Goal: Navigation & Orientation: Find specific page/section

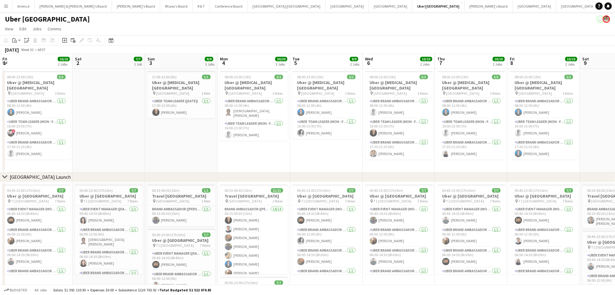
scroll to position [0, 226]
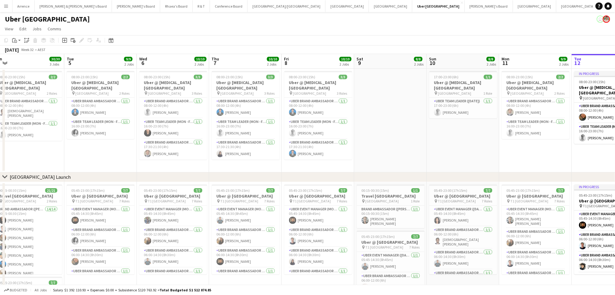
drag, startPoint x: 250, startPoint y: 154, endPoint x: 437, endPoint y: 157, distance: 187.1
click at [242, 155] on app-calendar-viewport "Fri 1 10/10 2 Jobs Sat 2 7/7 1 Job Sun 3 9/9 3 Jobs Mon 4 30/30 3 Jobs Tue 5 9/…" at bounding box center [307, 216] width 615 height 324
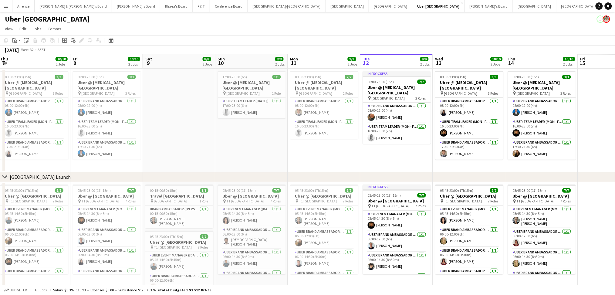
drag, startPoint x: 500, startPoint y: 167, endPoint x: 341, endPoint y: 155, distance: 160.3
click at [344, 156] on app-calendar-viewport "Mon 4 30/30 3 Jobs Tue 5 9/9 2 Jobs Wed 6 10/10 2 Jobs Thu 7 10/10 2 Jobs Fri 8…" at bounding box center [307, 216] width 615 height 324
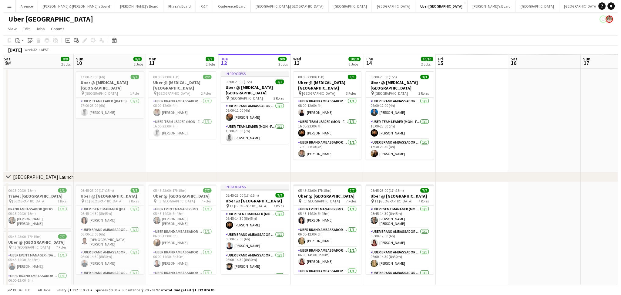
scroll to position [0, 231]
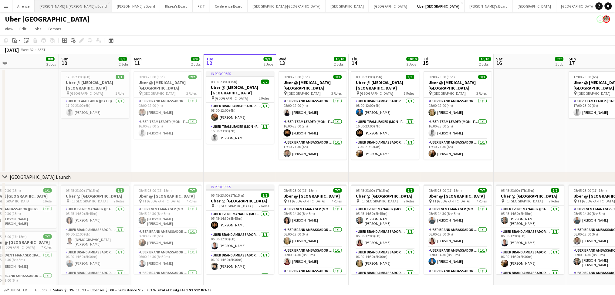
click at [50, 11] on button "[PERSON_NAME] & [PERSON_NAME]'s Board Close" at bounding box center [73, 6] width 77 height 12
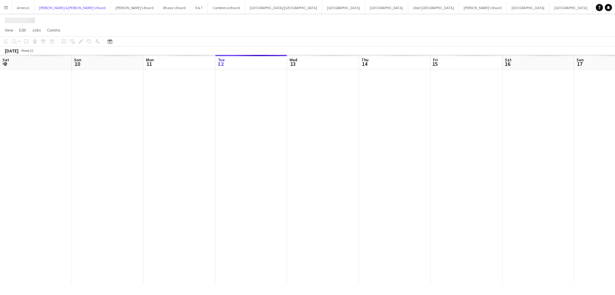
scroll to position [0, 145]
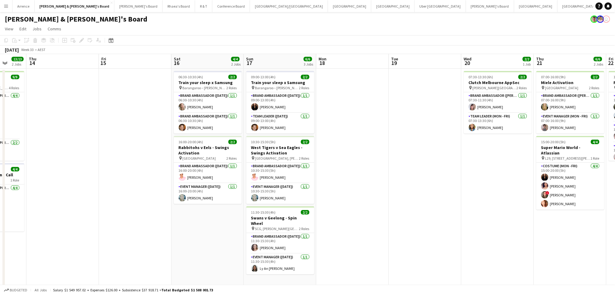
drag, startPoint x: 388, startPoint y: 244, endPoint x: 196, endPoint y: 245, distance: 191.9
click at [196, 245] on app-calendar-viewport "Mon 11 6/6 3 Jobs Tue 12 4/4 2 Jobs Wed 13 13/13 2 Jobs Thu 14 Fri 15 Sat 16 4/…" at bounding box center [307, 209] width 615 height 310
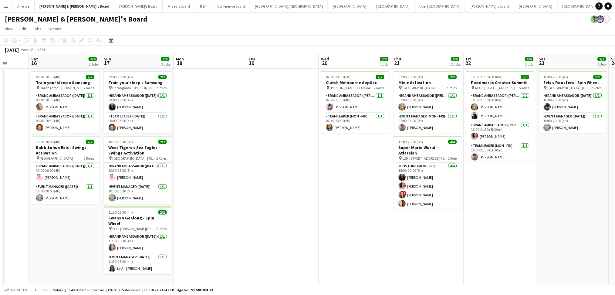
drag, startPoint x: 497, startPoint y: 240, endPoint x: 355, endPoint y: 226, distance: 142.6
click at [355, 226] on app-calendar-viewport "Tue 12 4/4 2 Jobs Wed 13 13/13 2 Jobs Thu 14 Fri 15 Sat 16 4/4 2 Jobs Sun 17 6/…" at bounding box center [307, 209] width 615 height 310
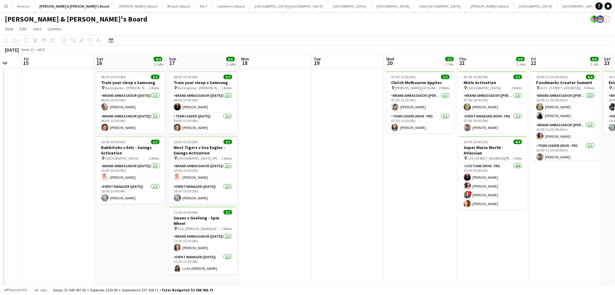
drag, startPoint x: 478, startPoint y: 233, endPoint x: 398, endPoint y: 235, distance: 79.5
click at [398, 235] on app-calendar-viewport "Tue 12 4/4 2 Jobs Wed 13 13/13 2 Jobs Thu 14 Fri 15 Sat 16 4/4 2 Jobs Sun 17 6/…" at bounding box center [307, 209] width 615 height 310
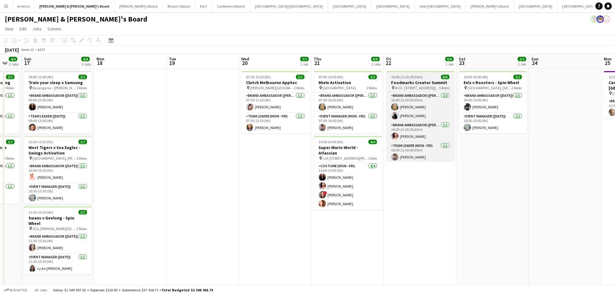
click at [433, 83] on h3 "Foodmarks Creator Summit" at bounding box center [420, 82] width 68 height 5
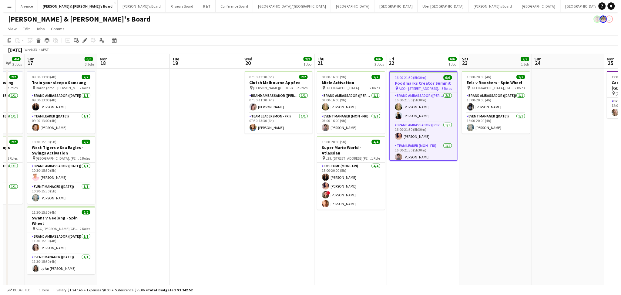
scroll to position [0, 0]
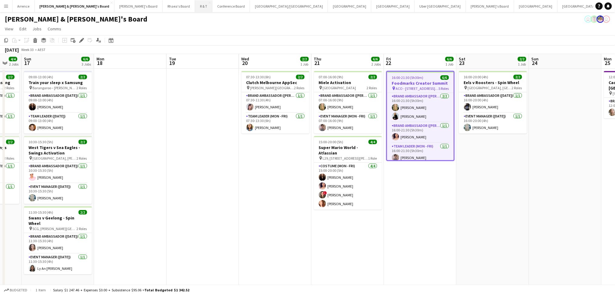
click at [195, 10] on button "R & T Close" at bounding box center [203, 6] width 17 height 12
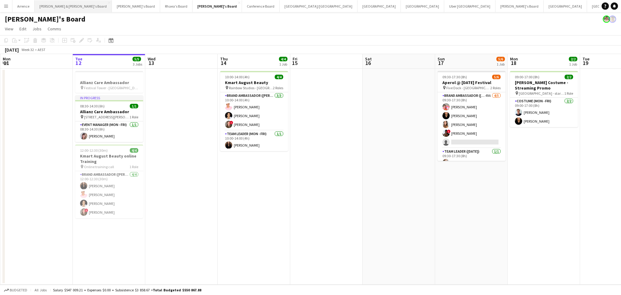
click at [47, 10] on button "[PERSON_NAME] & [PERSON_NAME]'s Board Close" at bounding box center [73, 6] width 77 height 12
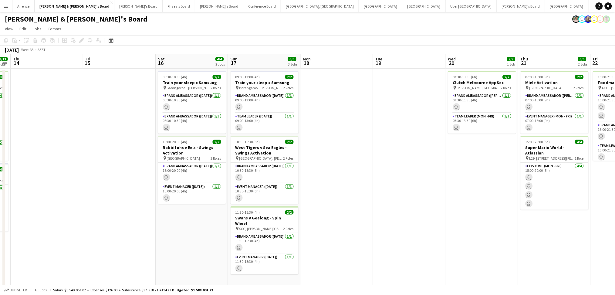
scroll to position [0, 223]
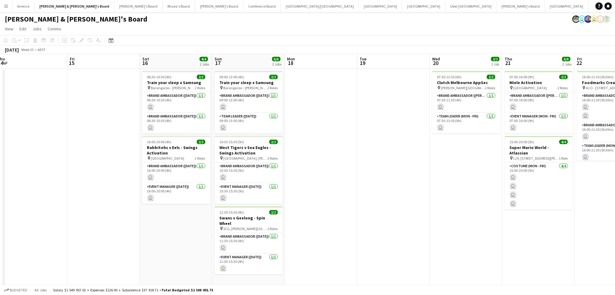
drag, startPoint x: 386, startPoint y: 225, endPoint x: 163, endPoint y: 230, distance: 222.9
click at [163, 230] on app-calendar-viewport "Mon 11 6/6 3 Jobs Tue 12 4/4 2 Jobs Wed 13 13/13 2 Jobs Thu 14 Fri 15 Sat 16 4/…" at bounding box center [307, 209] width 615 height 310
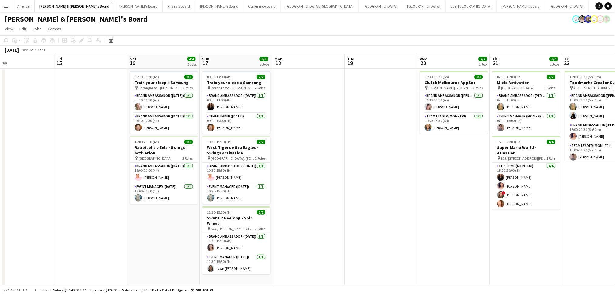
scroll to position [0, 245]
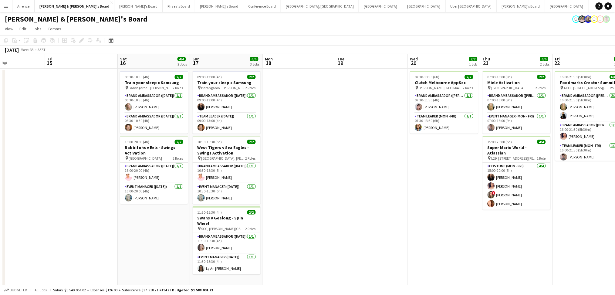
drag, startPoint x: 446, startPoint y: 253, endPoint x: 424, endPoint y: 254, distance: 22.2
click at [424, 254] on app-calendar-viewport "Mon 11 6/6 3 Jobs Tue 12 4/4 2 Jobs Wed 13 13/13 2 Jobs Thu 14 Fri 15 Sat 16 4/…" at bounding box center [307, 209] width 615 height 310
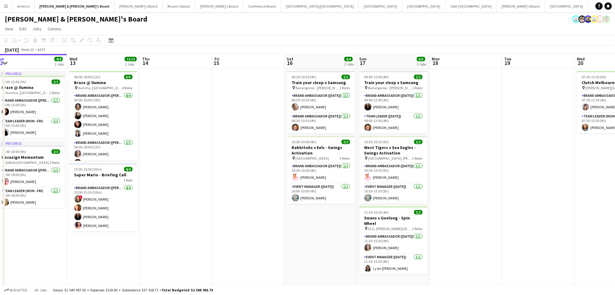
scroll to position [0, 173]
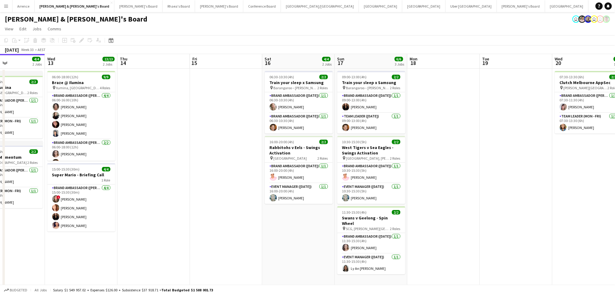
drag, startPoint x: 345, startPoint y: 226, endPoint x: 489, endPoint y: 215, distance: 144.7
click at [489, 215] on app-calendar-viewport "Sun 10 10/10 4 Jobs Mon 11 6/6 3 Jobs Tue 12 4/4 2 Jobs Wed 13 13/13 2 Jobs Thu…" at bounding box center [307, 209] width 615 height 310
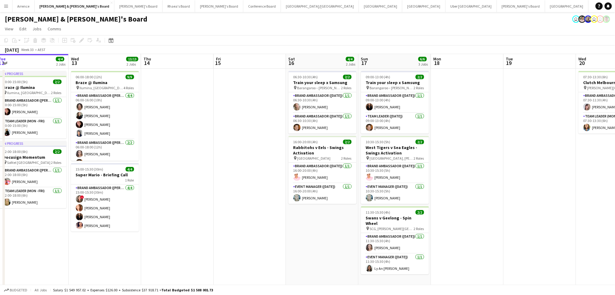
scroll to position [0, 193]
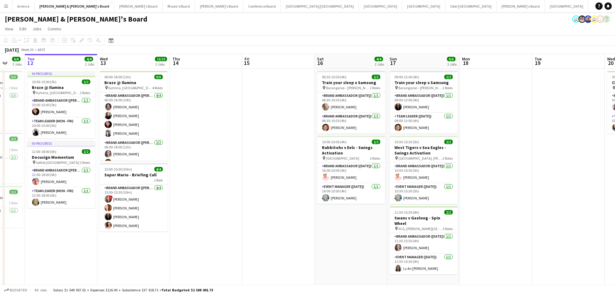
drag, startPoint x: 458, startPoint y: 215, endPoint x: 510, endPoint y: 212, distance: 52.5
click at [510, 212] on app-calendar-viewport "Sat 9 7/7 3 Jobs Sun 10 10/10 4 Jobs Mon 11 6/6 3 Jobs Tue 12 4/4 2 Jobs Wed 13…" at bounding box center [307, 209] width 615 height 310
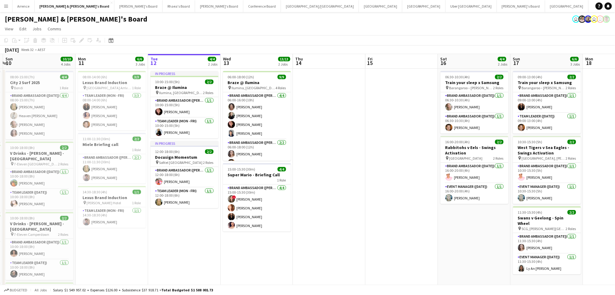
scroll to position [0, 123]
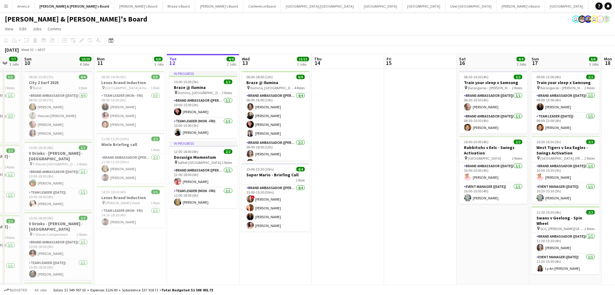
drag, startPoint x: 225, startPoint y: 166, endPoint x: 367, endPoint y: 176, distance: 142.2
click at [367, 176] on app-calendar-viewport "Fri 8 Sat 9 7/7 3 Jobs Sun 10 10/10 4 Jobs Mon 11 6/6 3 Jobs Tue 12 4/4 2 Jobs …" at bounding box center [307, 209] width 615 height 310
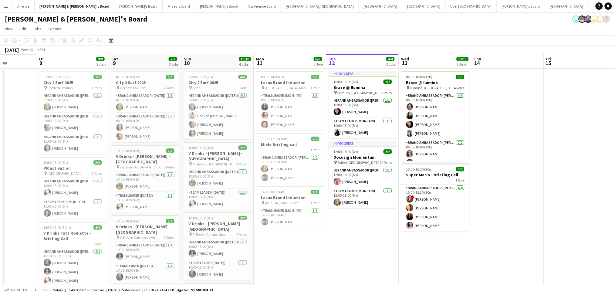
drag, startPoint x: 368, startPoint y: 208, endPoint x: 527, endPoint y: 201, distance: 159.6
click at [527, 201] on app-calendar-viewport "Tue 5 Wed 6 Thu 7 Fri 8 9/9 3 Jobs Sat 9 7/7 3 Jobs Sun 10 10/10 4 Jobs Mon 11 …" at bounding box center [307, 209] width 615 height 310
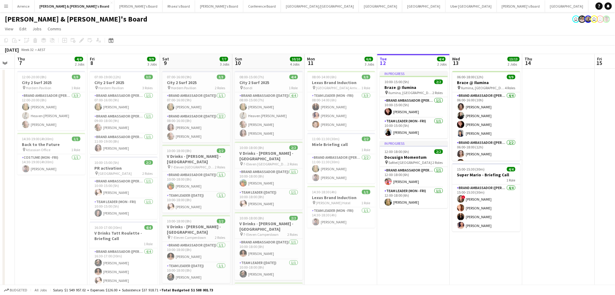
scroll to position [0, 127]
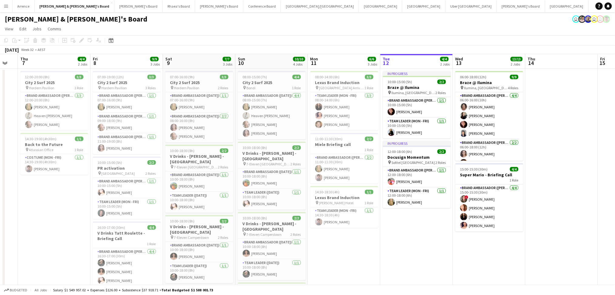
drag, startPoint x: 505, startPoint y: 202, endPoint x: 559, endPoint y: 196, distance: 54.3
click at [559, 196] on app-calendar-viewport "Tue 5 12/12 3 Jobs Wed 6 Thu 7 4/4 2 Jobs Fri 8 9/9 3 Jobs Sat 9 7/7 3 Jobs Sun…" at bounding box center [307, 209] width 615 height 310
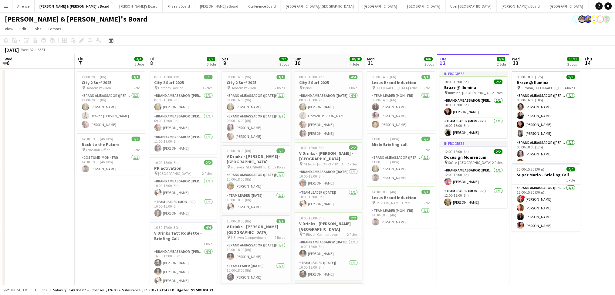
scroll to position [0, 227]
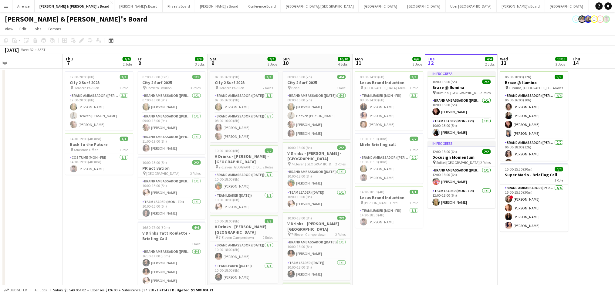
drag, startPoint x: 375, startPoint y: 255, endPoint x: 416, endPoint y: 246, distance: 42.1
click at [416, 246] on app-calendar-viewport "Sun 3 1/1 1 Job Mon 4 5/5 1 Job Tue 5 12/12 3 Jobs Wed 6 Thu 7 4/4 2 Jobs Fri 8…" at bounding box center [307, 209] width 615 height 310
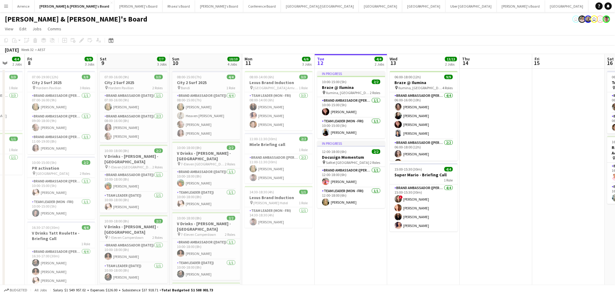
scroll to position [0, 209]
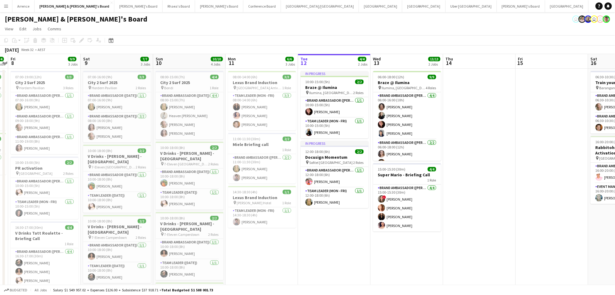
drag, startPoint x: 520, startPoint y: 260, endPoint x: 394, endPoint y: 267, distance: 126.9
click at [394, 267] on app-calendar-viewport "Tue 5 12/12 3 Jobs Wed 6 Thu 7 4/4 2 Jobs Fri 8 9/9 3 Jobs Sat 9 7/7 3 Jobs Sun…" at bounding box center [307, 209] width 615 height 310
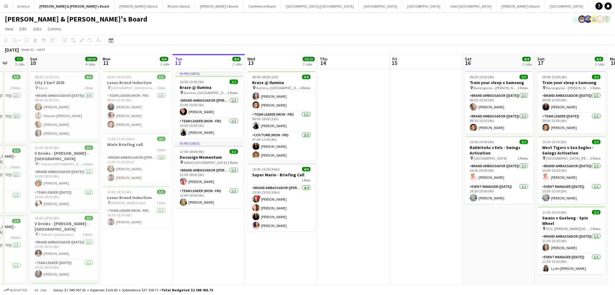
scroll to position [0, 195]
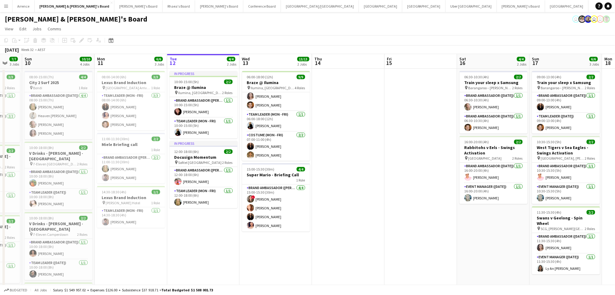
drag, startPoint x: 482, startPoint y: 196, endPoint x: 351, endPoint y: 196, distance: 130.7
click at [351, 196] on app-calendar-viewport "Thu 7 4/4 2 Jobs Fri 8 9/9 3 Jobs Sat 9 7/7 3 Jobs Sun 10 10/10 4 Jobs Mon 11 6…" at bounding box center [307, 209] width 615 height 310
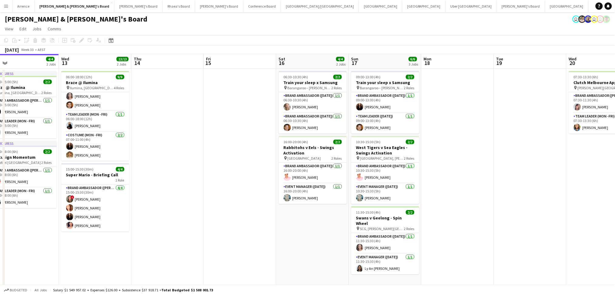
scroll to position [0, 234]
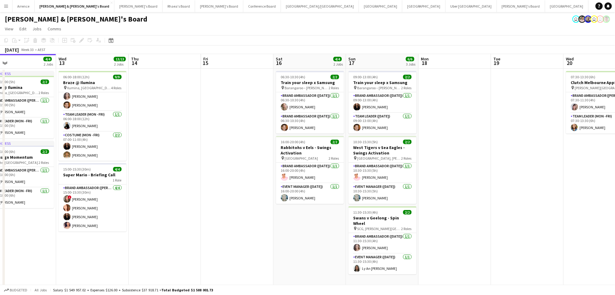
drag, startPoint x: 469, startPoint y: 251, endPoint x: 285, endPoint y: 255, distance: 183.5
click at [285, 255] on app-calendar-viewport "Sat 9 7/7 3 Jobs Sun 10 10/10 4 Jobs Mon 11 6/6 3 Jobs Tue 12 4/4 2 Jobs Wed 13…" at bounding box center [307, 209] width 615 height 310
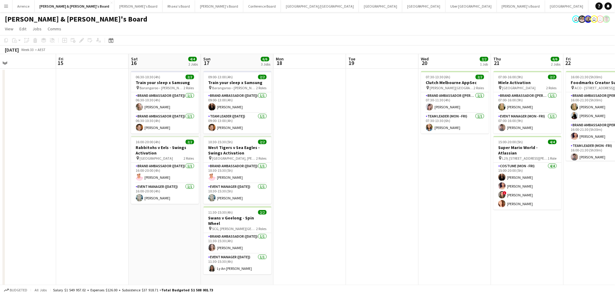
scroll to position [0, 158]
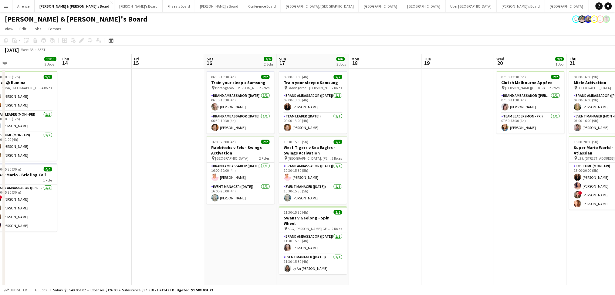
drag, startPoint x: 533, startPoint y: 219, endPoint x: 464, endPoint y: 219, distance: 69.4
click at [464, 219] on app-calendar-viewport "Mon 11 6/6 3 Jobs Tue 12 4/4 2 Jobs Wed 13 13/13 2 Jobs Thu 14 Fri 15 Sat 16 4/…" at bounding box center [307, 209] width 615 height 310
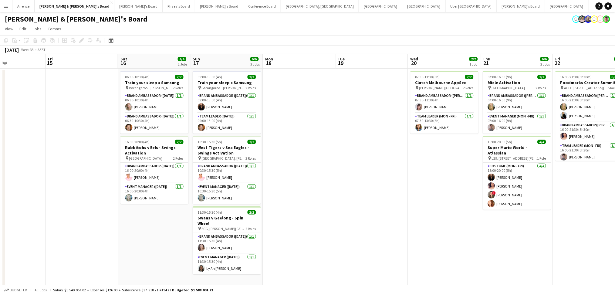
drag, startPoint x: 473, startPoint y: 226, endPoint x: 387, endPoint y: 228, distance: 86.1
click at [387, 228] on app-calendar-viewport "Mon 11 6/6 3 Jobs Tue 12 4/4 2 Jobs Wed 13 13/13 2 Jobs Thu 14 Fri 15 Sat 16 4/…" at bounding box center [307, 209] width 615 height 310
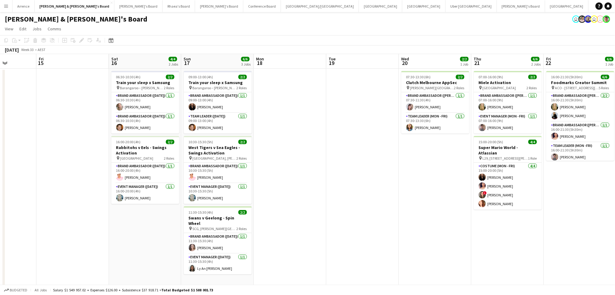
drag, startPoint x: 428, startPoint y: 232, endPoint x: 419, endPoint y: 233, distance: 9.2
click at [419, 233] on app-calendar-viewport "Mon 11 6/6 3 Jobs Tue 12 4/4 2 Jobs Wed 13 13/13 2 Jobs Thu 14 Fri 15 Sat 16 4/…" at bounding box center [307, 209] width 615 height 310
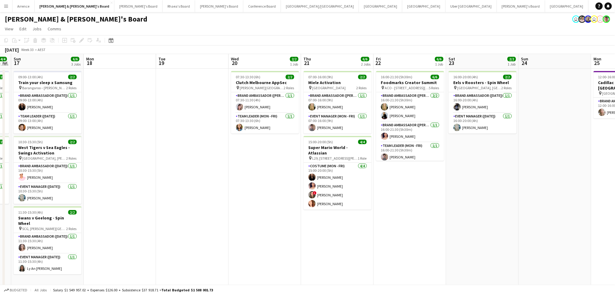
drag, startPoint x: 441, startPoint y: 247, endPoint x: 341, endPoint y: 243, distance: 100.4
click at [341, 243] on app-calendar-viewport "Wed 13 13/13 2 Jobs Thu 14 Fri 15 Sat 16 4/4 2 Jobs Sun 17 6/6 3 Jobs Mon 18 Tu…" at bounding box center [307, 209] width 615 height 310
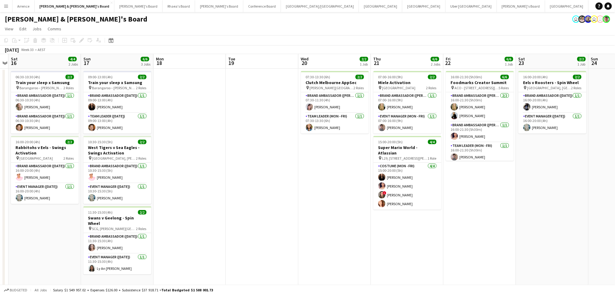
scroll to position [0, 242]
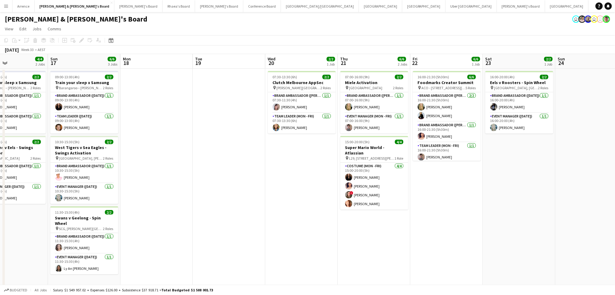
drag, startPoint x: 388, startPoint y: 248, endPoint x: 355, endPoint y: 248, distance: 33.4
click at [355, 248] on app-calendar-viewport "Wed 13 13/13 2 Jobs Thu 14 Fri 15 Sat 16 4/4 2 Jobs Sun 17 6/6 3 Jobs Mon 18 Tu…" at bounding box center [307, 209] width 615 height 310
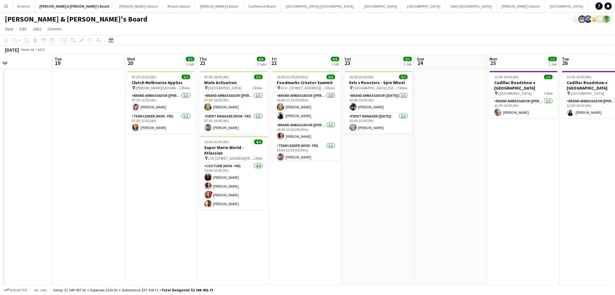
scroll to position [0, 239]
drag, startPoint x: 508, startPoint y: 195, endPoint x: 367, endPoint y: 202, distance: 141.5
click at [367, 202] on app-calendar-viewport "Fri 15 Sat 16 4/4 2 Jobs Sun 17 6/6 3 Jobs Mon 18 Tue 19 Wed 20 2/2 1 Job Thu 2…" at bounding box center [307, 209] width 615 height 310
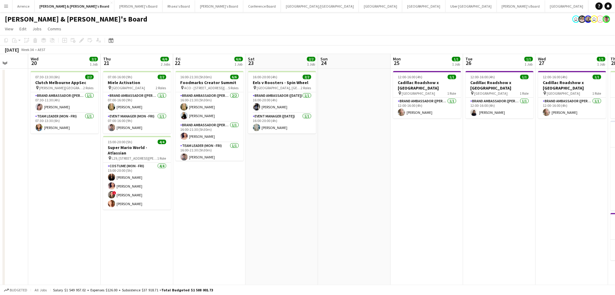
scroll to position [0, 199]
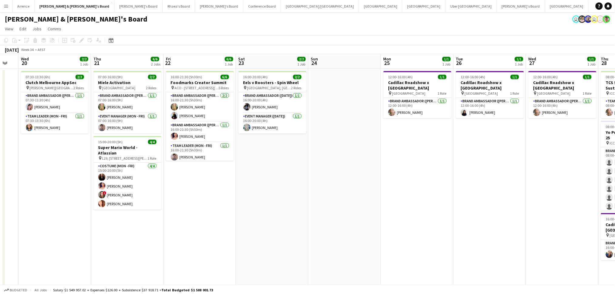
drag, startPoint x: 377, startPoint y: 199, endPoint x: 272, endPoint y: 200, distance: 104.9
click at [272, 200] on app-calendar-viewport "Sun 17 6/6 3 Jobs Mon 18 Tue 19 Wed 20 2/2 1 Job Thu 21 6/6 2 Jobs Fri 22 6/6 1…" at bounding box center [307, 209] width 615 height 310
click at [193, 153] on app-card-role "MC (Mon - Fri) [DATE] 17:00-21:00 (4h) [PERSON_NAME]" at bounding box center [200, 150] width 68 height 21
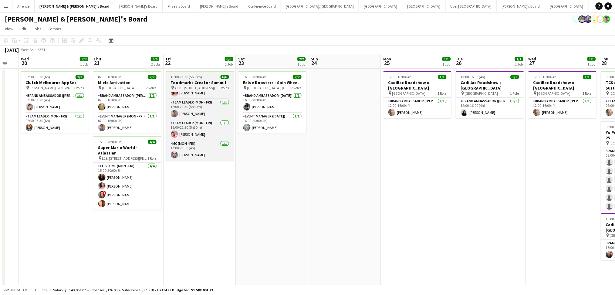
click at [203, 83] on h3 "Foodmarks Creator Summit" at bounding box center [200, 82] width 68 height 5
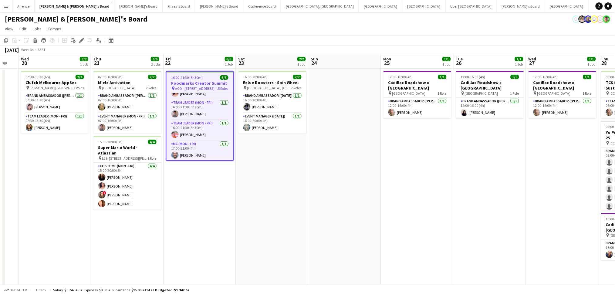
click at [203, 83] on h3 "Foodmarks Creator Summit" at bounding box center [199, 82] width 67 height 5
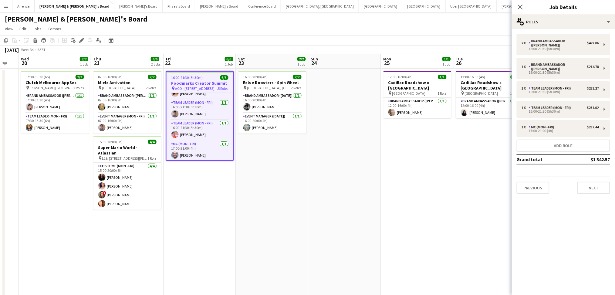
click at [409, 199] on app-date-cell "12:00-16:00 (4h) 1/1 Cadillac Roadshow x [GEOGRAPHIC_DATA] pin Sydney Airport 1…" at bounding box center [417, 286] width 72 height 435
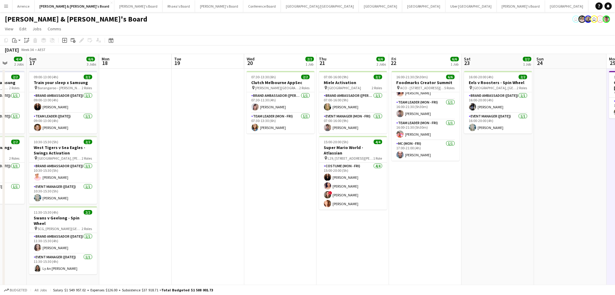
scroll to position [0, 129]
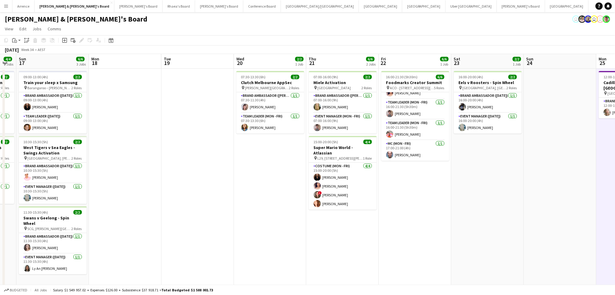
drag, startPoint x: 334, startPoint y: 233, endPoint x: 549, endPoint y: 233, distance: 215.3
click at [549, 233] on app-calendar-viewport "Fri 15 Sat 16 4/4 2 Jobs Sun 17 6/6 3 Jobs Mon 18 Tue 19 Wed 20 2/2 1 Job Thu 2…" at bounding box center [307, 279] width 615 height 450
click at [115, 236] on app-date-cell at bounding box center [125, 286] width 72 height 435
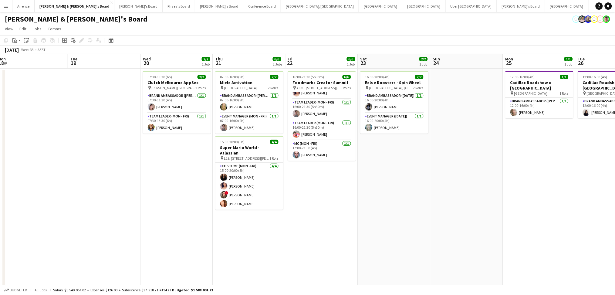
scroll to position [0, 231]
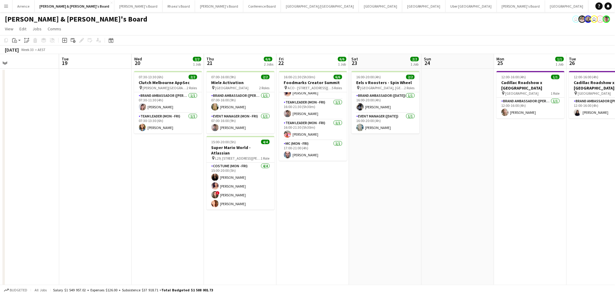
drag, startPoint x: 378, startPoint y: 265, endPoint x: 275, endPoint y: 263, distance: 102.2
click at [275, 263] on app-calendar-viewport "Fri 15 Sat 16 4/4 2 Jobs Sun 17 6/6 3 Jobs Mon 18 Tue 19 Wed 20 2/2 1 Job Thu 2…" at bounding box center [307, 279] width 615 height 450
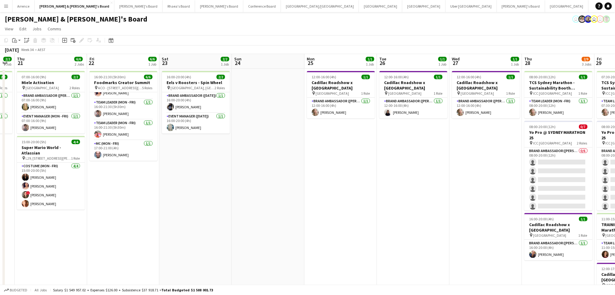
drag, startPoint x: 551, startPoint y: 248, endPoint x: 361, endPoint y: 259, distance: 190.1
click at [361, 259] on app-calendar-viewport "Sun 17 6/6 3 Jobs Mon 18 Tue 19 Wed 20 2/2 1 Job Thu 21 6/6 2 Jobs Fri 22 6/6 1…" at bounding box center [307, 279] width 615 height 450
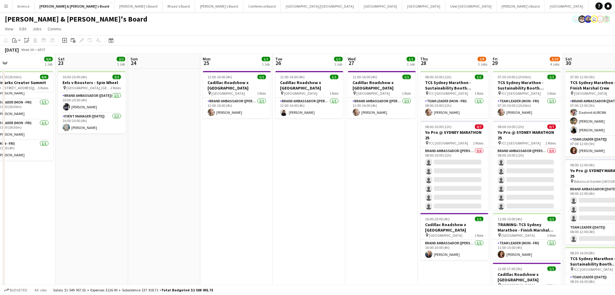
drag, startPoint x: 443, startPoint y: 269, endPoint x: 340, endPoint y: 271, distance: 103.4
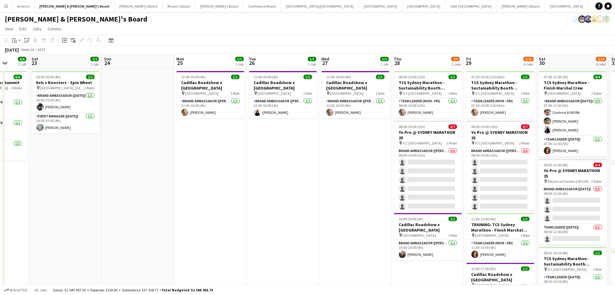
scroll to position [0, 215]
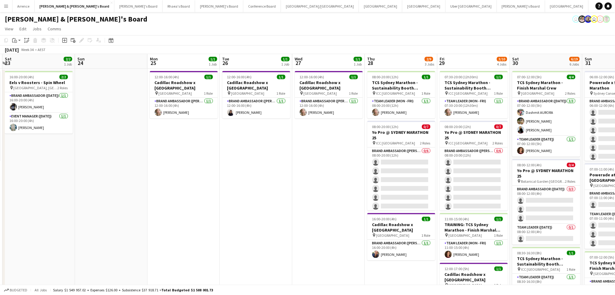
drag, startPoint x: 385, startPoint y: 270, endPoint x: 332, endPoint y: 276, distance: 53.3
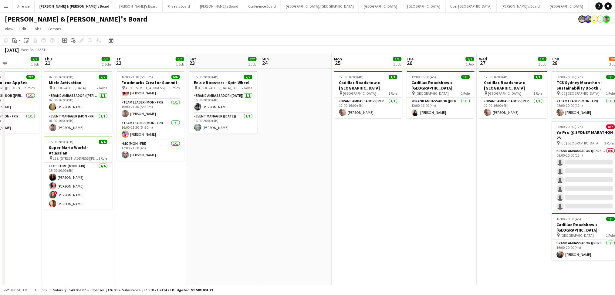
drag, startPoint x: 197, startPoint y: 194, endPoint x: 387, endPoint y: 208, distance: 190.6
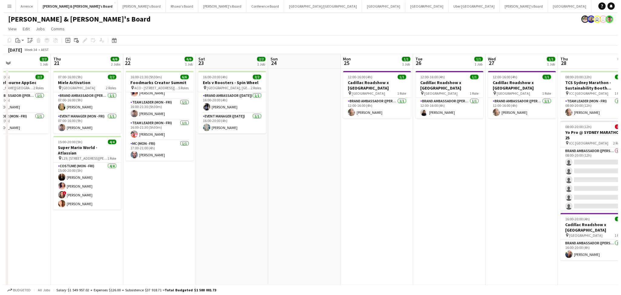
scroll to position [0, 181]
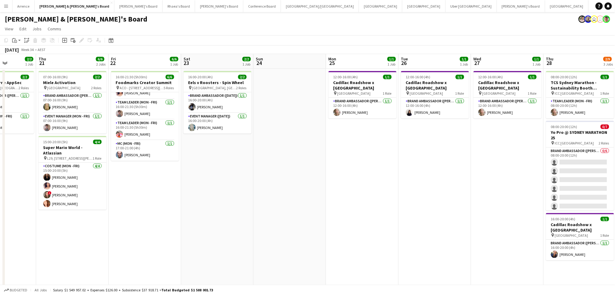
drag, startPoint x: 260, startPoint y: 213, endPoint x: 394, endPoint y: 213, distance: 133.4
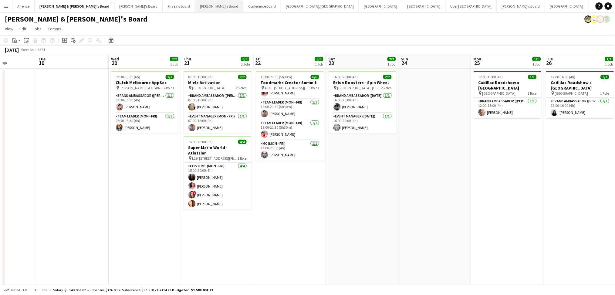
click at [195, 8] on button "Tennille's Board Close" at bounding box center [219, 6] width 48 height 12
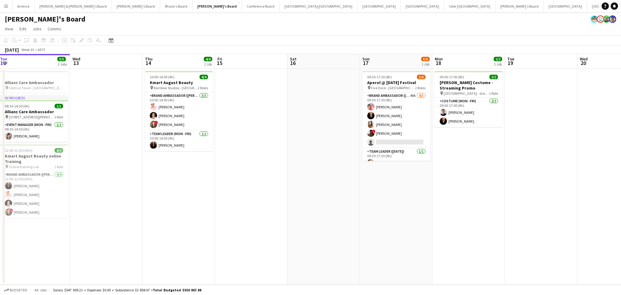
scroll to position [0, 250]
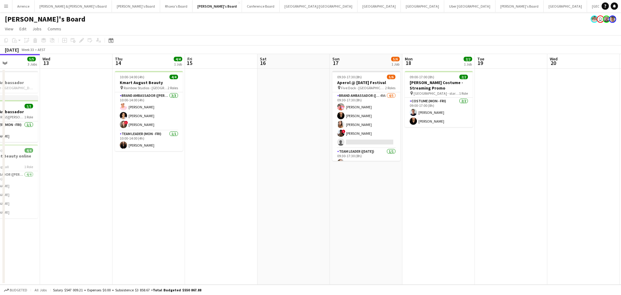
drag, startPoint x: 408, startPoint y: 230, endPoint x: 304, endPoint y: 240, distance: 104.7
click at [304, 240] on app-calendar-viewport "Sat 9 5/5 2 Jobs Sun 10 7/7 2 Jobs Mon 11 Tue 12 5/5 3 Jobs Wed 13 Thu 14 4/4 1…" at bounding box center [310, 169] width 621 height 230
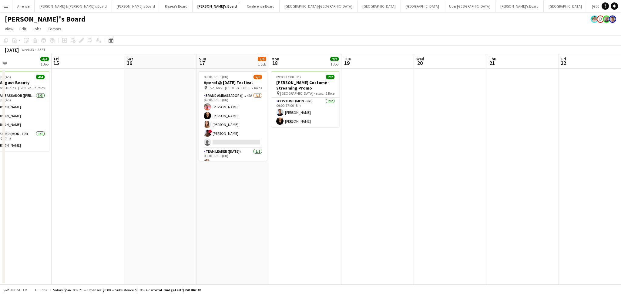
drag, startPoint x: 370, startPoint y: 260, endPoint x: 215, endPoint y: 243, distance: 155.6
click at [216, 243] on app-calendar-viewport "Mon 11 Tue 12 5/5 3 Jobs Wed 13 Thu 14 4/4 1 Job Fri 15 Sat 16 Sun 17 5/6 1 Job…" at bounding box center [310, 169] width 621 height 230
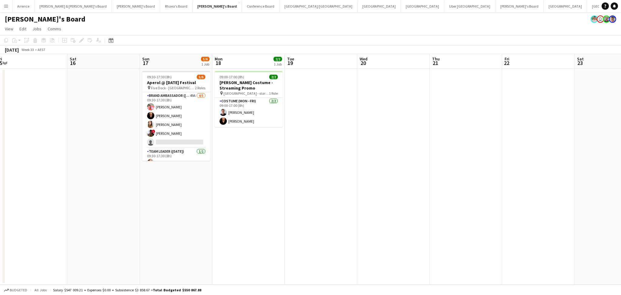
scroll to position [0, 226]
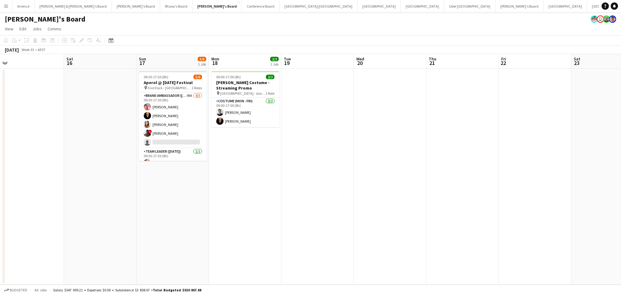
drag, startPoint x: 317, startPoint y: 242, endPoint x: 278, endPoint y: 240, distance: 38.8
click at [278, 240] on app-calendar-viewport "Tue 12 5/5 3 Jobs Wed 13 Thu 14 4/4 1 Job Fri 15 Sat 16 Sun 17 5/6 1 Job Mon 18…" at bounding box center [310, 169] width 621 height 230
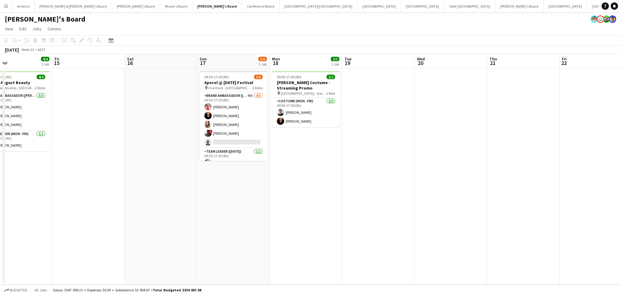
drag, startPoint x: 363, startPoint y: 244, endPoint x: 279, endPoint y: 244, distance: 84.3
click at [279, 244] on app-calendar-viewport "Tue 12 5/5 3 Jobs Wed 13 Thu 14 4/4 1 Job Fri 15 Sat 16 Sun 17 5/6 1 Job Mon 18…" at bounding box center [310, 169] width 621 height 230
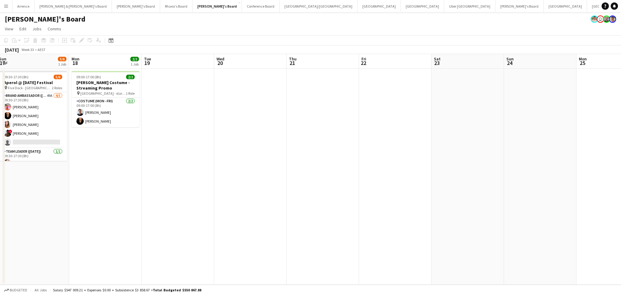
drag, startPoint x: 340, startPoint y: 235, endPoint x: 234, endPoint y: 235, distance: 105.8
click at [234, 235] on app-calendar-viewport "Thu 14 4/4 1 Job Fri 15 Sat 16 Sun 17 5/6 1 Job Mon 18 2/2 1 Job Tue 19 Wed 20 …" at bounding box center [310, 169] width 621 height 230
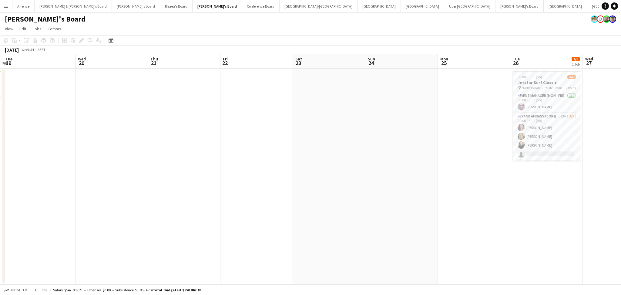
scroll to position [0, 271]
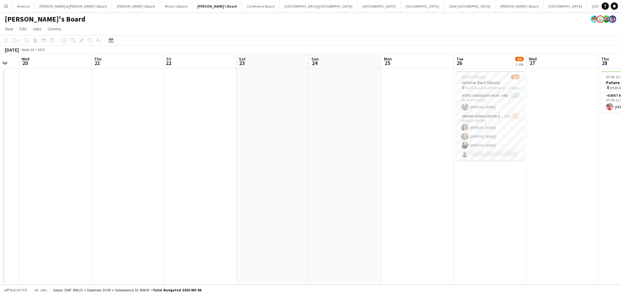
drag, startPoint x: 359, startPoint y: 249, endPoint x: 237, endPoint y: 247, distance: 122.2
click at [237, 247] on app-calendar-viewport "Sat 16 Sun 17 5/6 1 Job Mon 18 2/2 1 Job Tue 19 Wed 20 Thu 21 Fri 22 Sat 23 Sun…" at bounding box center [310, 169] width 621 height 230
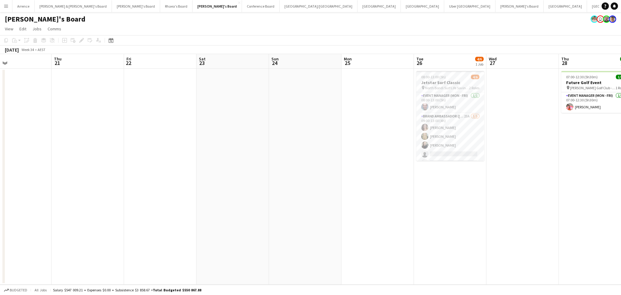
scroll to position [0, 220]
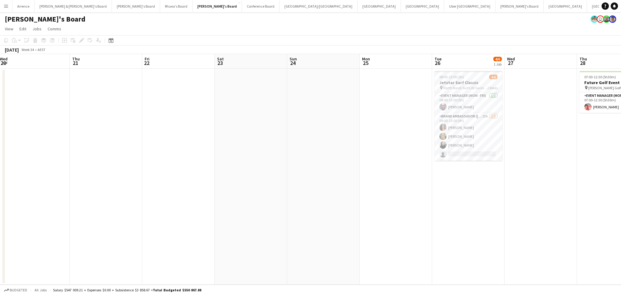
drag, startPoint x: 554, startPoint y: 223, endPoint x: 389, endPoint y: 227, distance: 164.7
click at [389, 227] on app-calendar-viewport "Sun 17 5/6 1 Job Mon 18 2/2 1 Job Tue 19 Wed 20 Thu 21 Fri 22 Sat 23 Sun 24 Mon…" at bounding box center [310, 169] width 621 height 230
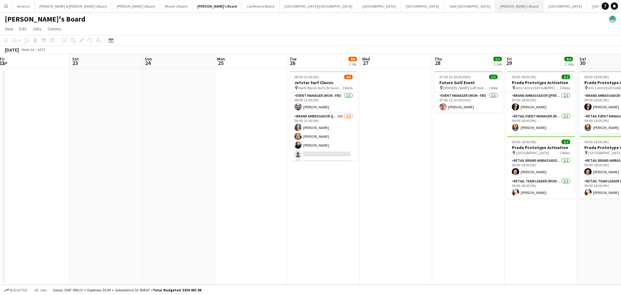
click at [495, 8] on button "[PERSON_NAME]'s Board Close" at bounding box center [519, 6] width 48 height 12
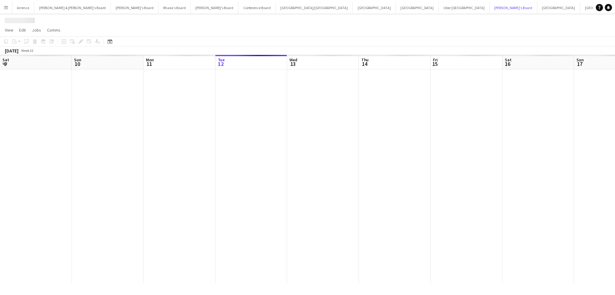
scroll to position [0, 145]
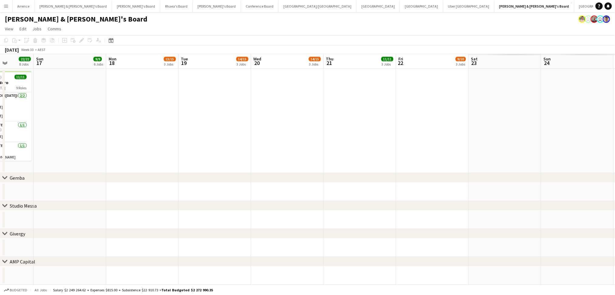
drag, startPoint x: 572, startPoint y: 150, endPoint x: 168, endPoint y: 153, distance: 403.9
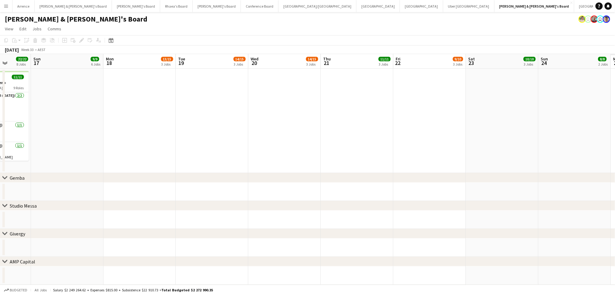
drag, startPoint x: 496, startPoint y: 151, endPoint x: 249, endPoint y: 142, distance: 247.6
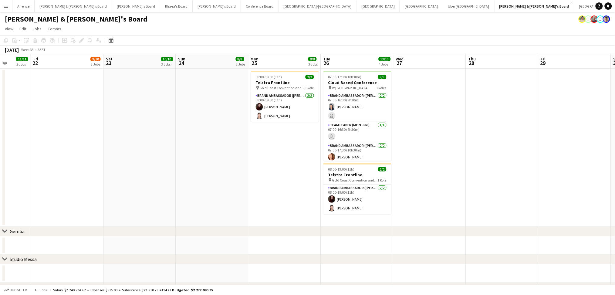
scroll to position [0, 147]
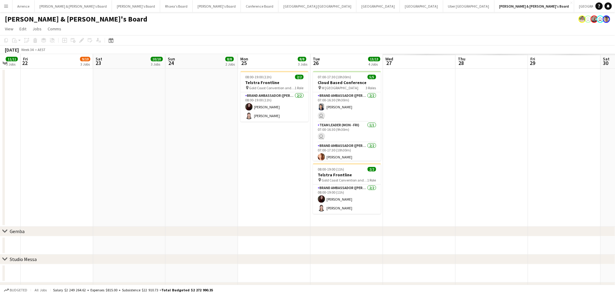
drag, startPoint x: 378, startPoint y: 178, endPoint x: 225, endPoint y: 183, distance: 153.5
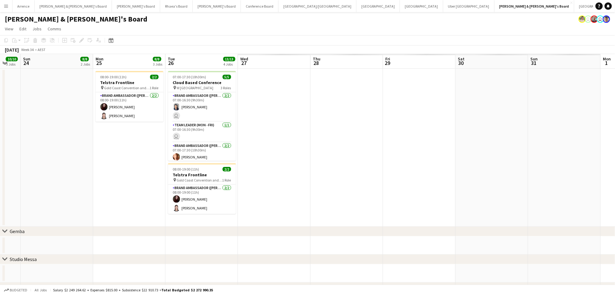
scroll to position [0, 155]
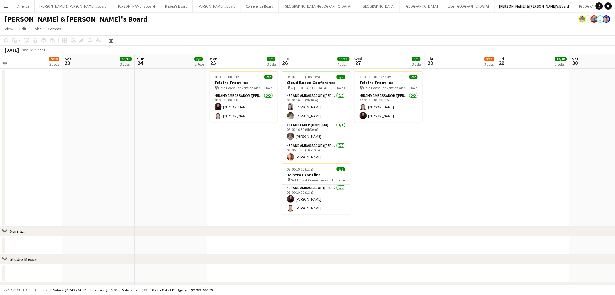
drag, startPoint x: 475, startPoint y: 185, endPoint x: 73, endPoint y: 165, distance: 402.5
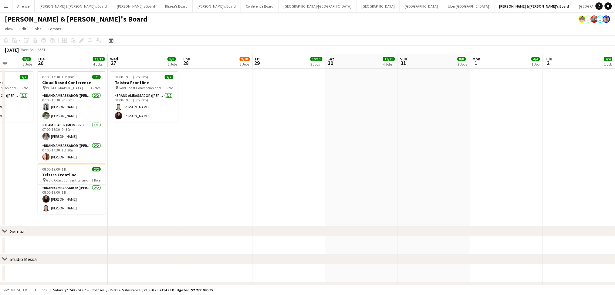
drag, startPoint x: 236, startPoint y: 162, endPoint x: 188, endPoint y: 153, distance: 49.2
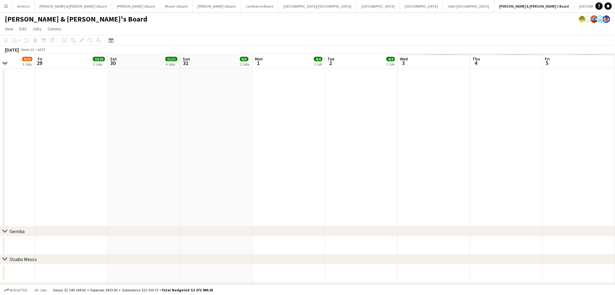
scroll to position [0, 180]
drag, startPoint x: 430, startPoint y: 175, endPoint x: 389, endPoint y: 188, distance: 43.4
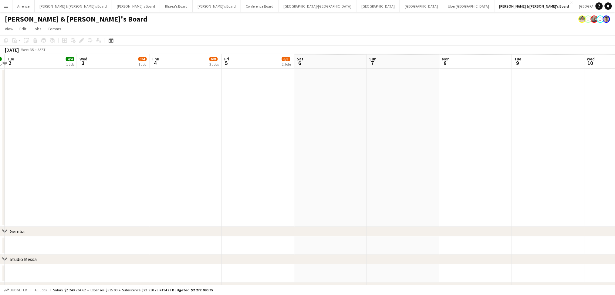
drag, startPoint x: 389, startPoint y: 188, endPoint x: 223, endPoint y: 187, distance: 165.6
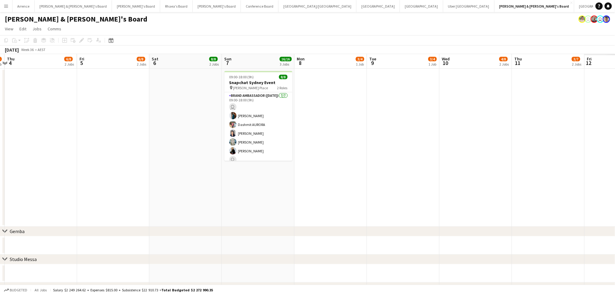
scroll to position [0, 235]
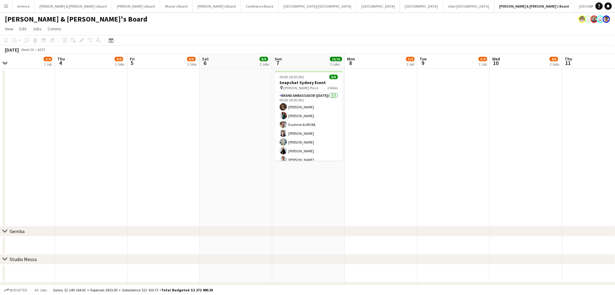
drag, startPoint x: 394, startPoint y: 189, endPoint x: 239, endPoint y: 190, distance: 155.0
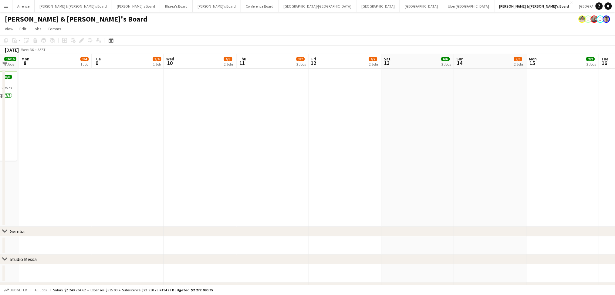
drag, startPoint x: 376, startPoint y: 187, endPoint x: 200, endPoint y: 185, distance: 175.9
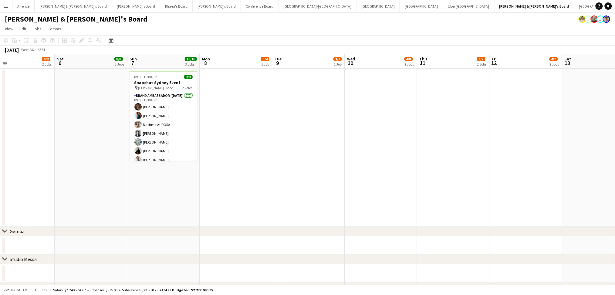
drag, startPoint x: 200, startPoint y: 185, endPoint x: 262, endPoint y: 198, distance: 63.8
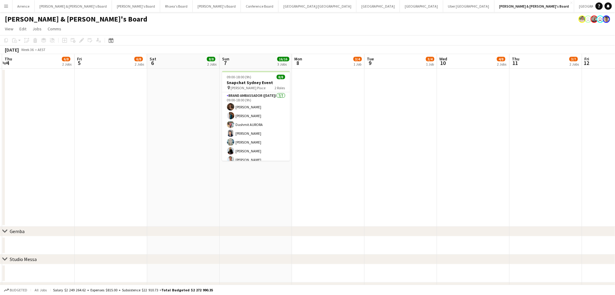
drag, startPoint x: 159, startPoint y: 202, endPoint x: 376, endPoint y: 204, distance: 217.7
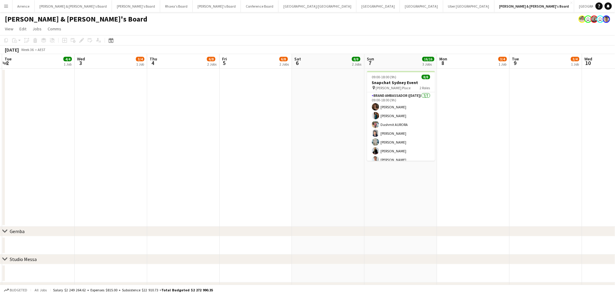
scroll to position [0, 149]
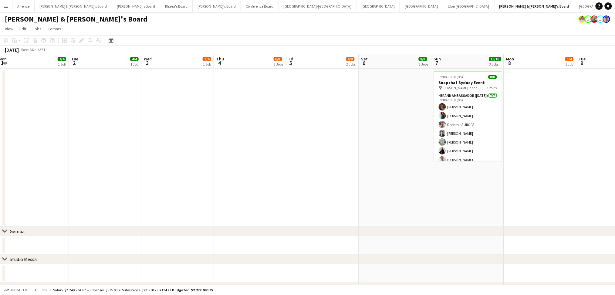
drag, startPoint x: 135, startPoint y: 206, endPoint x: 239, endPoint y: 209, distance: 103.7
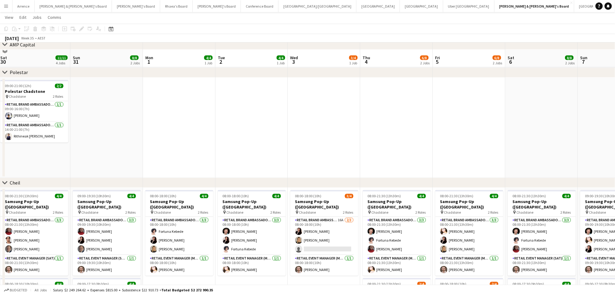
scroll to position [404, 0]
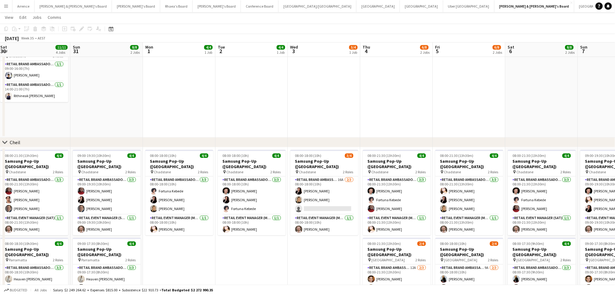
drag, startPoint x: 245, startPoint y: 123, endPoint x: 294, endPoint y: 130, distance: 49.4
click at [297, 126] on app-calendar-viewport "Thu 28 9/10 3 Jobs Fri 29 10/10 3 Jobs Sat 30 11/11 4 Jobs Sun 31 8/8 2 Jobs Mo…" at bounding box center [307, 58] width 615 height 879
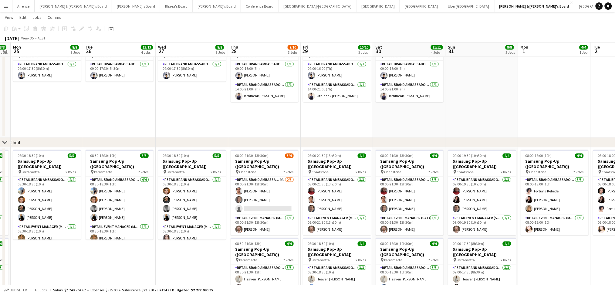
scroll to position [0, 207]
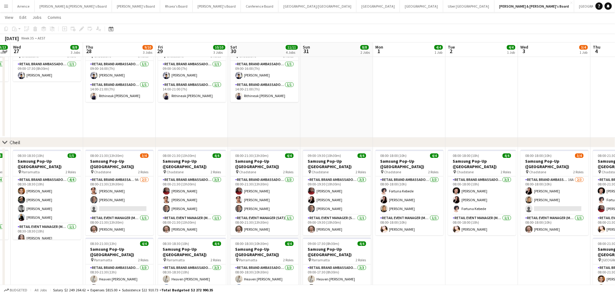
drag, startPoint x: 246, startPoint y: 116, endPoint x: 306, endPoint y: 119, distance: 60.4
click at [306, 119] on app-calendar-viewport "Sun 24 8/8 2 Jobs Mon 25 8/8 3 Jobs Tue 26 13/13 4 Jobs Wed 27 8/8 3 Jobs Thu 2…" at bounding box center [307, 58] width 615 height 879
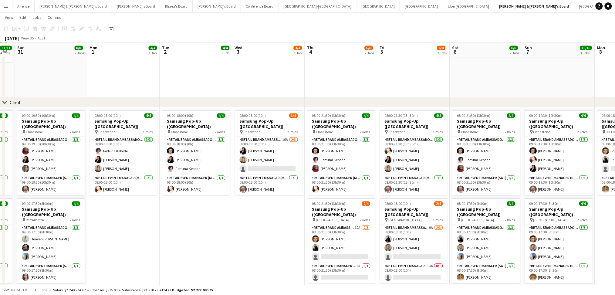
scroll to position [0, 221]
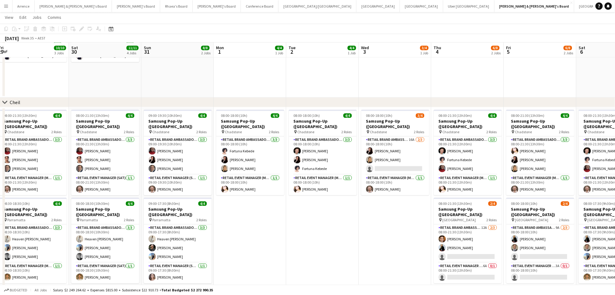
drag, startPoint x: 476, startPoint y: 249, endPoint x: 317, endPoint y: 247, distance: 159.2
click at [317, 247] on app-calendar-viewport "Tue 26 13/13 4 Jobs Wed 27 8/8 3 Jobs Thu 28 9/10 3 Jobs Fri 29 10/10 3 Jobs Sa…" at bounding box center [307, 18] width 615 height 879
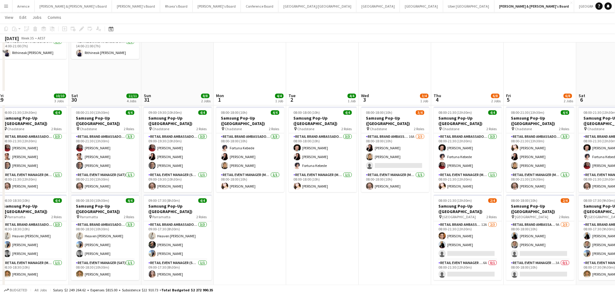
scroll to position [445, 0]
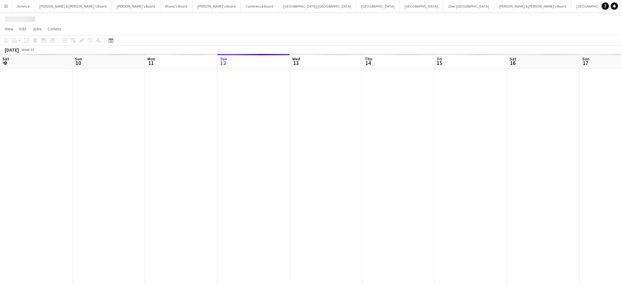
scroll to position [0, 145]
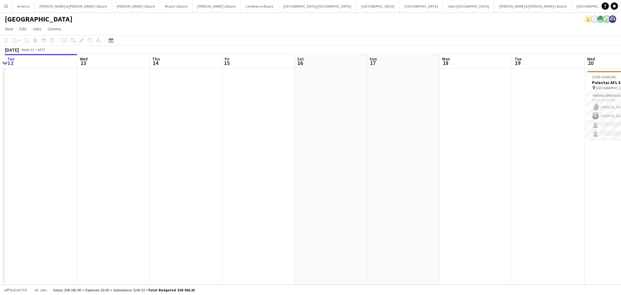
drag, startPoint x: 341, startPoint y: 205, endPoint x: 201, endPoint y: 201, distance: 140.5
click at [201, 201] on app-calendar-viewport "Sat 9 Sun 10 Mon 11 Tue 12 Wed 13 Thu 14 Fri 15 Sat 16 Sun 17 Mon 18 Tue 19 Wed…" at bounding box center [310, 169] width 621 height 230
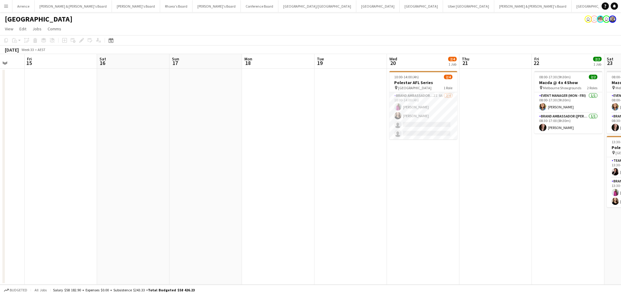
drag, startPoint x: 395, startPoint y: 213, endPoint x: 270, endPoint y: 210, distance: 125.6
click at [270, 210] on app-calendar-viewport "Mon 11 Tue 12 Wed 13 Thu 14 Fri 15 Sat 16 Sun 17 Mon 18 Tue 19 Wed 20 2/4 1 Job…" at bounding box center [310, 169] width 621 height 230
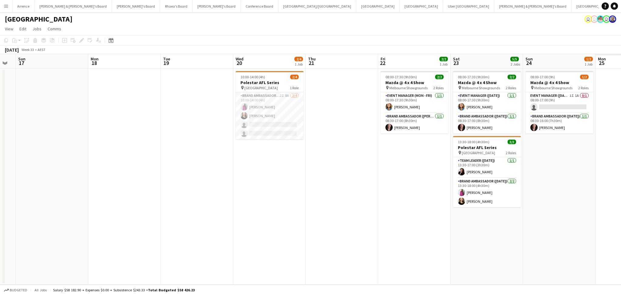
scroll to position [0, 275]
drag, startPoint x: 425, startPoint y: 211, endPoint x: 270, endPoint y: 214, distance: 154.7
click at [270, 214] on app-calendar-viewport "Wed 13 Thu 14 Fri 15 Sat 16 Sun 17 Mon 18 Tue 19 Wed 20 2/4 1 Job Thu 21 Fri 22…" at bounding box center [310, 169] width 621 height 230
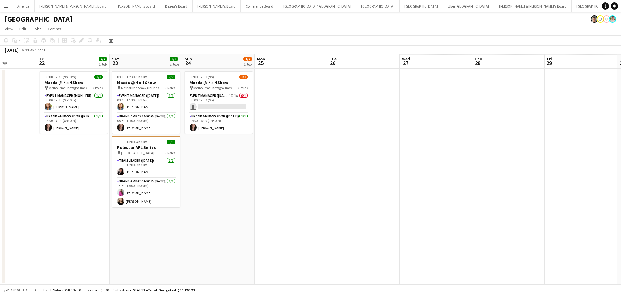
drag, startPoint x: 455, startPoint y: 256, endPoint x: 112, endPoint y: 259, distance: 342.9
click at [112, 259] on app-calendar-viewport "Mon 18 Tue 19 Wed 20 2/4 1 Job Thu 21 Fri 22 2/2 1 Job Sat 23 5/5 2 Jobs Sun 24…" at bounding box center [310, 169] width 621 height 230
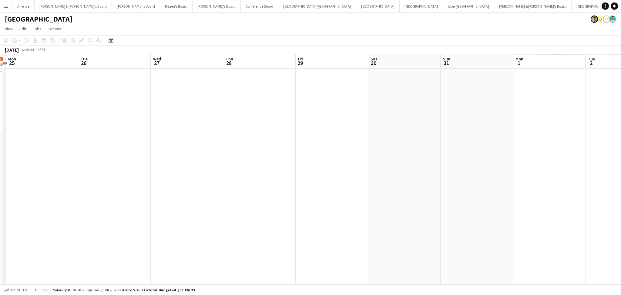
drag, startPoint x: 431, startPoint y: 240, endPoint x: 284, endPoint y: 233, distance: 146.6
click at [148, 240] on app-calendar-viewport "Fri 22 2/2 1 Job Sat 23 5/5 2 Jobs Sun 24 1/2 1 Job Mon 25 Tue 26 Wed 27 Thu 28…" at bounding box center [310, 169] width 621 height 230
drag, startPoint x: 425, startPoint y: 235, endPoint x: 380, endPoint y: 233, distance: 44.9
click at [196, 237] on app-calendar-viewport "Mon 25 Tue 26 Wed 27 Thu 28 Fri 29 Sat 30 Sun 31 Mon 1 Tue 2 Wed 3 Thu 4 Fri 5 …" at bounding box center [310, 169] width 621 height 230
drag, startPoint x: 474, startPoint y: 233, endPoint x: 202, endPoint y: 237, distance: 272.0
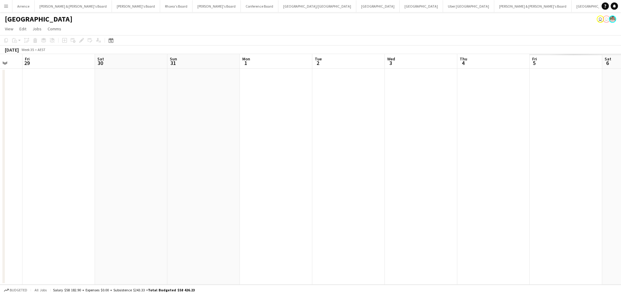
click at [202, 237] on app-calendar-viewport "Mon 25 Tue 26 Wed 27 Thu 28 Fri 29 Sat 30 Sun 31 Mon 1 Tue 2 Wed 3 Thu 4 Fri 5 …" at bounding box center [310, 169] width 621 height 230
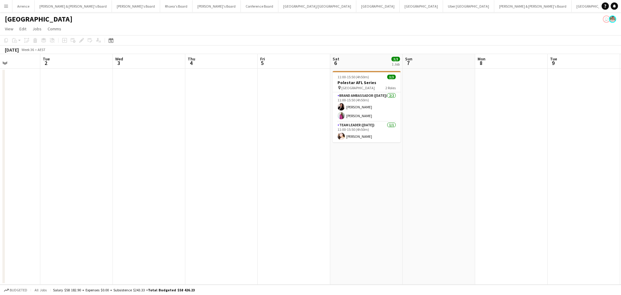
click at [379, 12] on div "Arrence Close [PERSON_NAME] & [PERSON_NAME]'s Board Close Vicky's Board Close R…" at bounding box center [305, 6] width 587 height 12
click at [572, 11] on button "Sydney Close" at bounding box center [593, 6] width 43 height 12
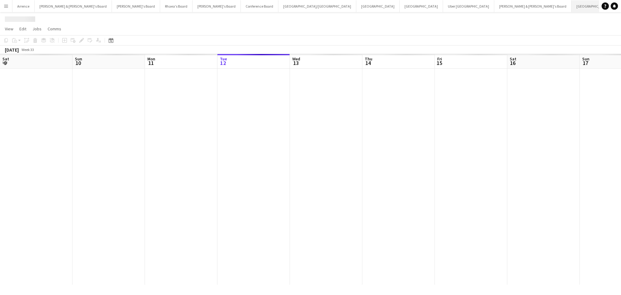
scroll to position [0, 145]
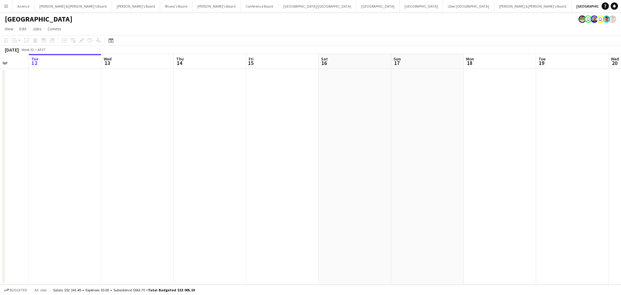
drag, startPoint x: 432, startPoint y: 186, endPoint x: 243, endPoint y: 194, distance: 189.7
click at [243, 194] on app-calendar-viewport "Sat 9 Sun 10 Mon 11 Tue 12 Wed 13 Thu 14 Fri 15 Sat 16 Sun 17 Mon 18 Tue 19 Wed…" at bounding box center [310, 169] width 621 height 230
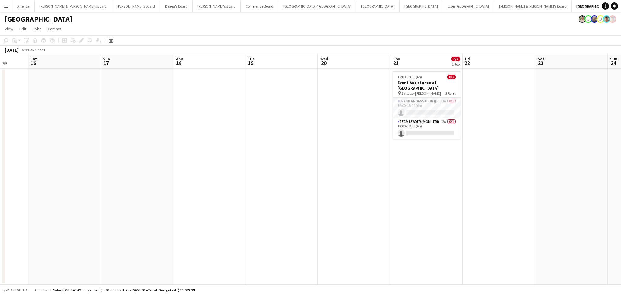
scroll to position [0, 249]
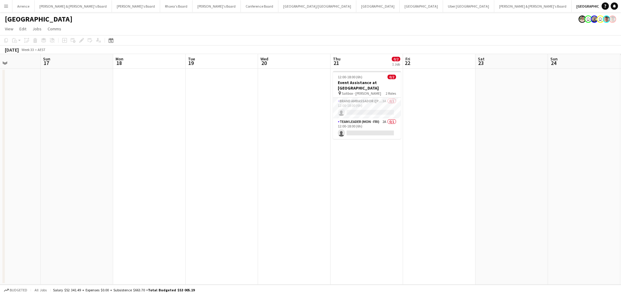
drag, startPoint x: 377, startPoint y: 201, endPoint x: 173, endPoint y: 205, distance: 204.7
click at [173, 205] on app-calendar-viewport "Wed 13 Thu 14 Fri 15 Sat 16 Sun 17 Mon 18 Tue 19 Wed 20 Thu 21 0/2 1 Job Fri 22…" at bounding box center [310, 169] width 621 height 230
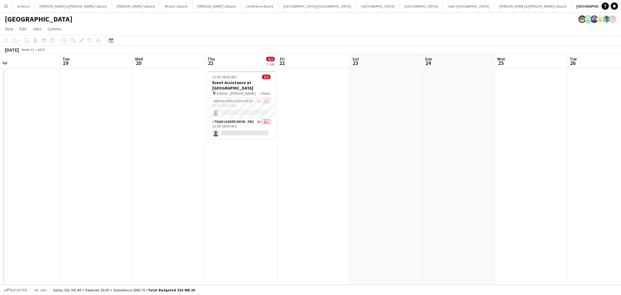
drag, startPoint x: 338, startPoint y: 216, endPoint x: 188, endPoint y: 221, distance: 149.9
click at [196, 221] on app-calendar-viewport "Fri 15 Sat 16 Sun 17 Mon 18 Tue 19 Wed 20 Thu 21 0/2 1 Job Fri 22 Sat 23 Sun 24…" at bounding box center [310, 169] width 621 height 230
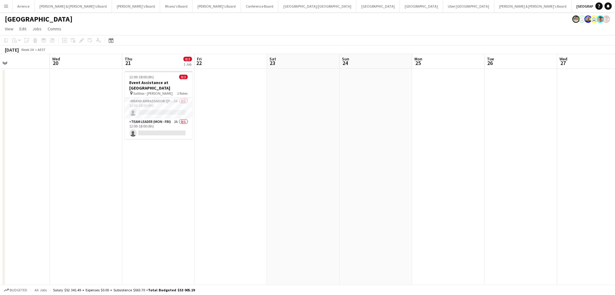
scroll to position [0, 246]
drag, startPoint x: 310, startPoint y: 220, endPoint x: 239, endPoint y: 227, distance: 72.0
click at [239, 227] on app-calendar-viewport "Sat 16 Sun 17 Mon 18 Tue 19 Wed 20 Thu 21 0/2 1 Job Fri 22 Sat 23 Sun 24 Mon 25…" at bounding box center [307, 256] width 615 height 404
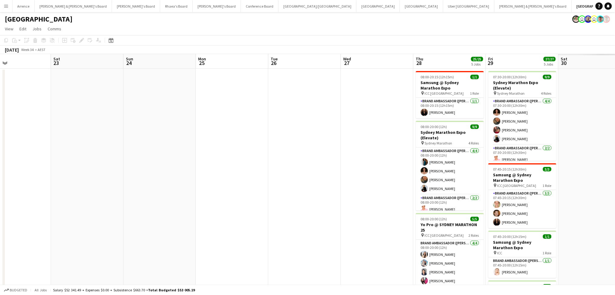
drag, startPoint x: 432, startPoint y: 229, endPoint x: 219, endPoint y: 228, distance: 213.5
click at [219, 228] on app-calendar-viewport "Tue 19 Wed 20 Thu 21 0/2 1 Job Fri 22 Sat 23 Sun 24 Mon 25 Tue 26 Wed 27 Thu 28…" at bounding box center [307, 264] width 615 height 421
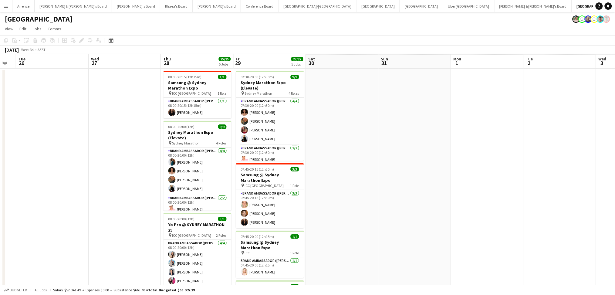
drag, startPoint x: 353, startPoint y: 228, endPoint x: 239, endPoint y: 227, distance: 113.4
click at [240, 228] on app-calendar-viewport "Fri 22 Sat 23 Sun 24 Mon 25 Tue 26 Wed 27 Thu 28 25/25 5 Jobs Fri 29 27/27 5 Jo…" at bounding box center [307, 264] width 615 height 421
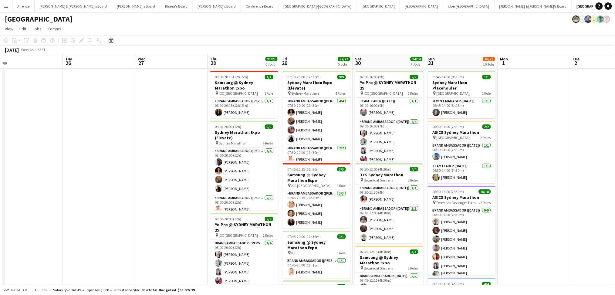
scroll to position [0, 271]
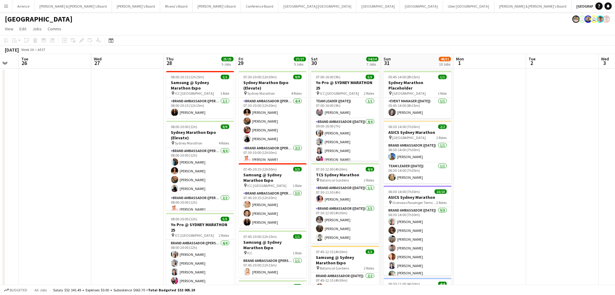
drag, startPoint x: 254, startPoint y: 208, endPoint x: 133, endPoint y: 210, distance: 121.6
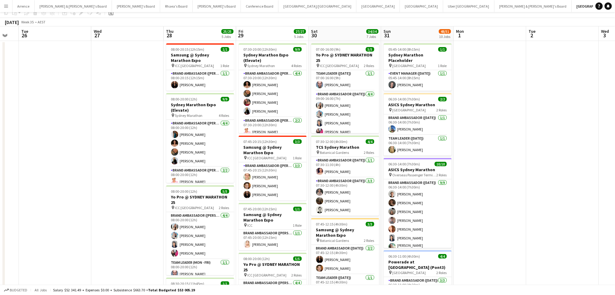
scroll to position [0, 0]
